Goal: Task Accomplishment & Management: Manage account settings

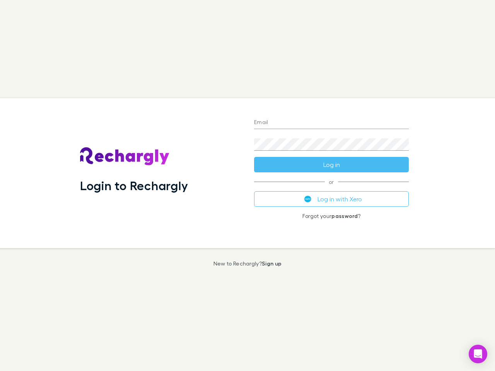
click at [247, 186] on div "Login to Rechargly" at bounding box center [161, 173] width 174 height 150
click at [331, 123] on input "Email" at bounding box center [331, 123] width 155 height 12
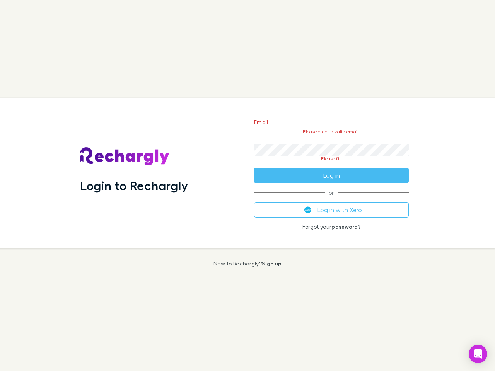
click at [331, 165] on form "Email Please enter a valid email. Password Please fill Log in" at bounding box center [331, 147] width 155 height 73
click at [331, 199] on div "Email Please enter a valid email. Password Please fill Log in or Log in with Xe…" at bounding box center [331, 173] width 167 height 150
click at [478, 354] on icon "Open Intercom Messenger" at bounding box center [478, 353] width 8 height 9
